Goal: Information Seeking & Learning: Find specific page/section

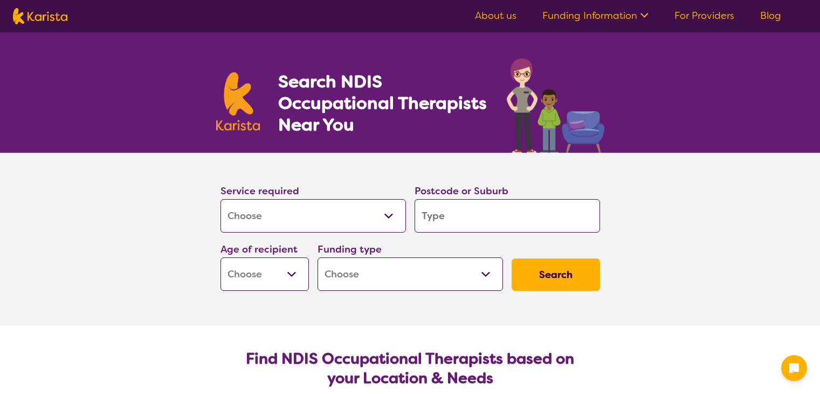
select select "[MEDICAL_DATA]"
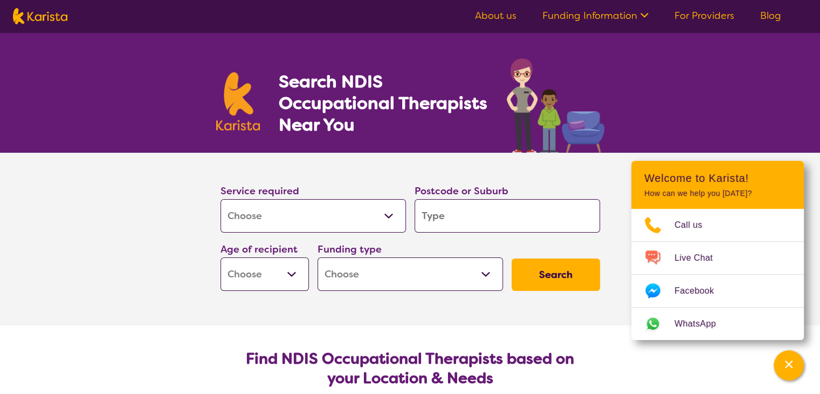
click at [390, 212] on select "Allied Health Assistant Assessment ([MEDICAL_DATA] or [MEDICAL_DATA]) Behaviour…" at bounding box center [312, 215] width 185 height 33
click at [429, 215] on input "search" at bounding box center [507, 215] width 185 height 33
type input "7"
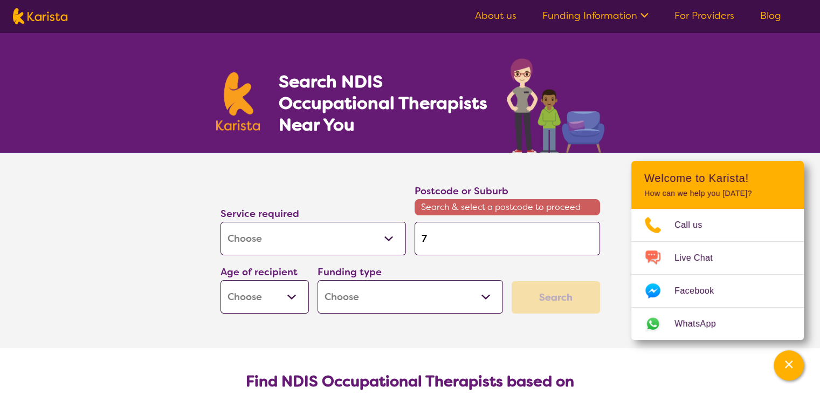
type input "73"
type input "730"
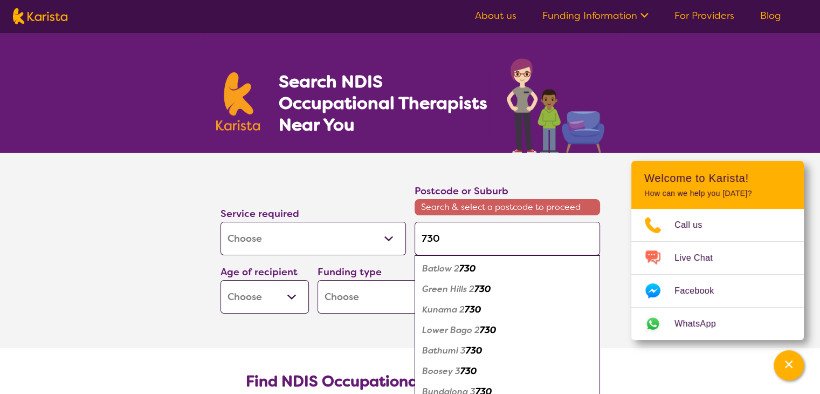
type input "7307"
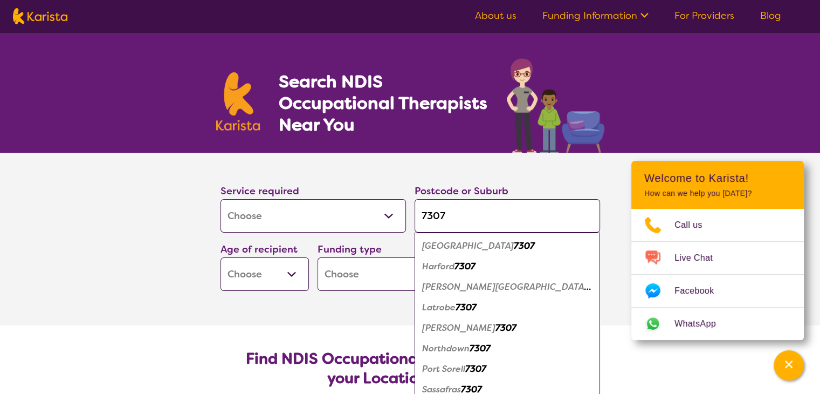
type input "7307"
click at [459, 371] on em "Port Sorell" at bounding box center [443, 368] width 43 height 11
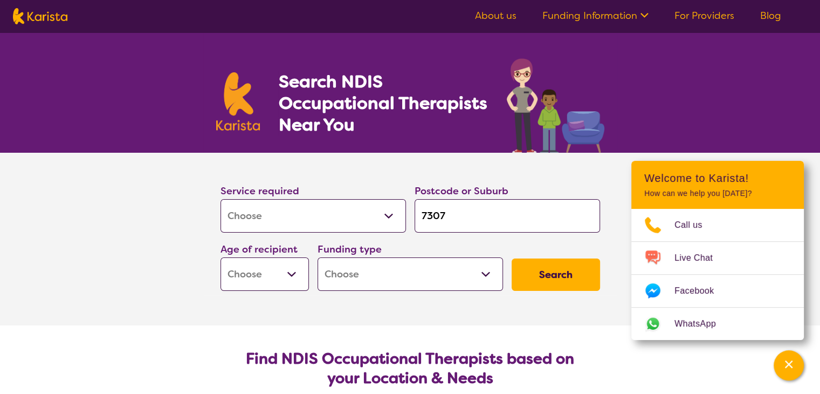
click at [289, 270] on select "Early Childhood - 0 to 9 Child - 10 to 11 Adolescent - 12 to 17 Adult - 18 to 6…" at bounding box center [264, 273] width 88 height 33
select select "AD"
click at [220, 257] on select "Early Childhood - 0 to 9 Child - 10 to 11 Adolescent - 12 to 17 Adult - 18 to 6…" at bounding box center [264, 273] width 88 height 33
select select "AD"
click at [485, 272] on select "Home Care Package (HCP) National Disability Insurance Scheme (NDIS) I don't know" at bounding box center [409, 273] width 185 height 33
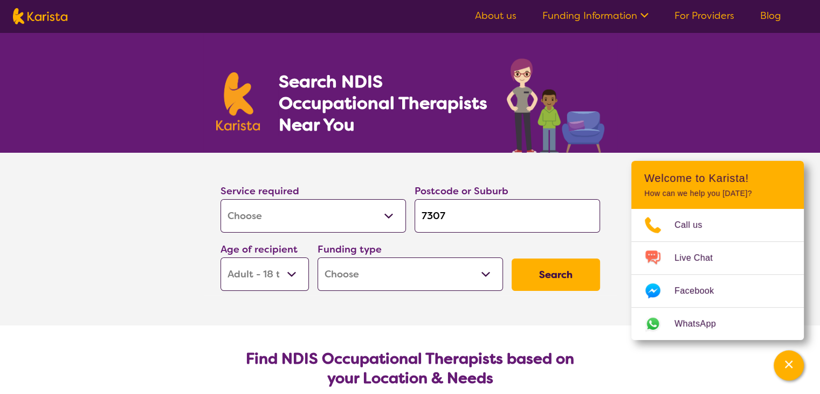
select select "i-don-t-know"
click at [317, 257] on select "Home Care Package (HCP) National Disability Insurance Scheme (NDIS) I don't know" at bounding box center [409, 273] width 185 height 33
select select "i-don-t-know"
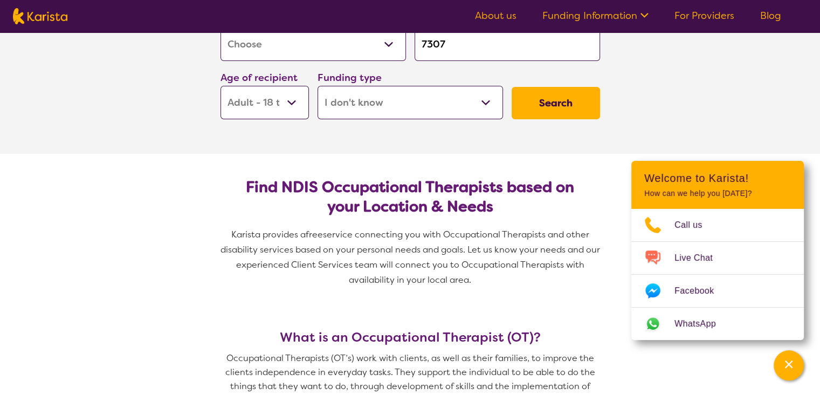
scroll to position [15, 0]
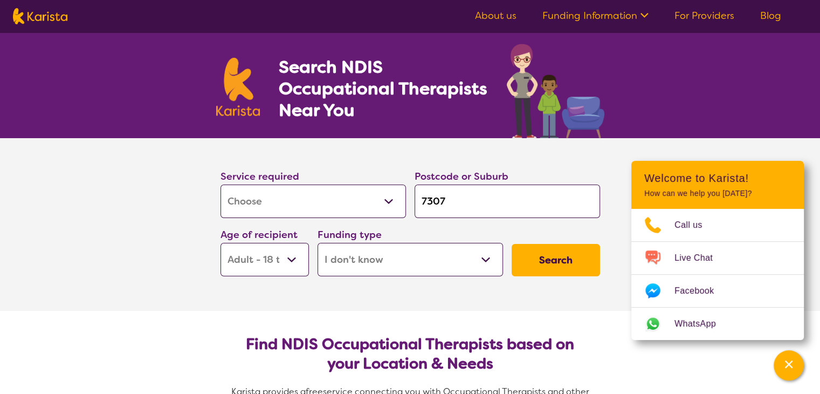
click at [538, 258] on button "Search" at bounding box center [556, 260] width 88 height 32
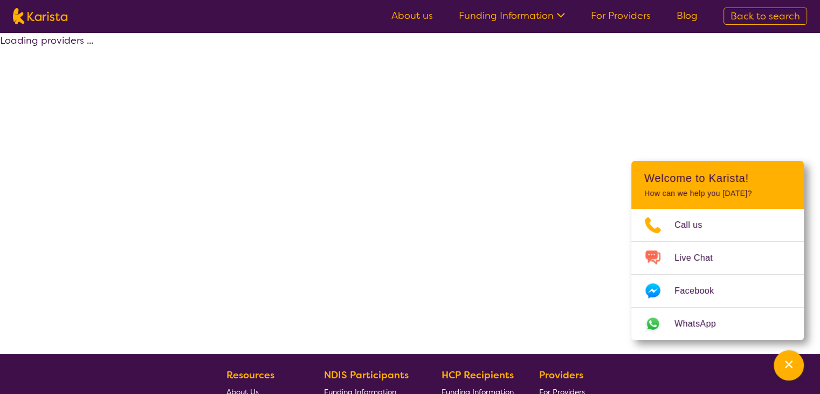
select select "[MEDICAL_DATA]"
select select "AD"
